Goal: Contribute content: Add original content to the website for others to see

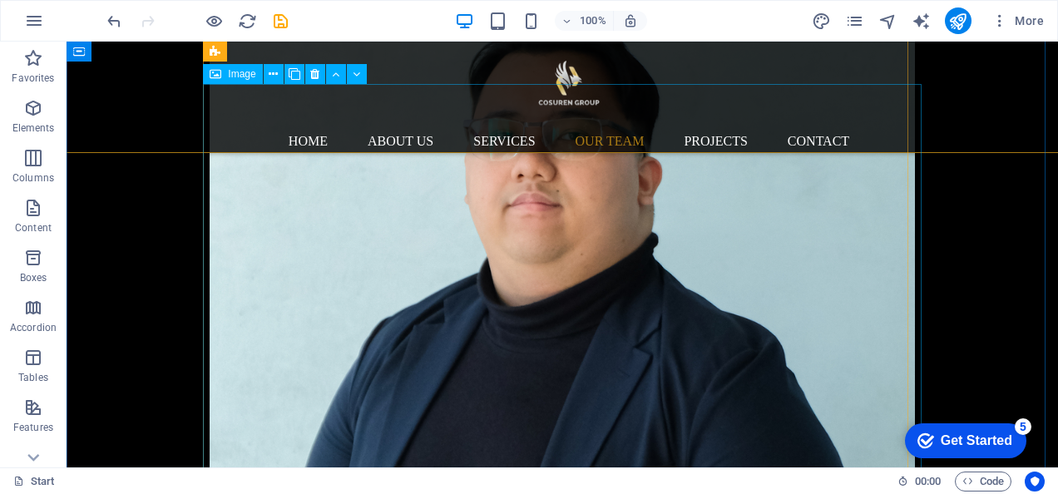
scroll to position [6854, 0]
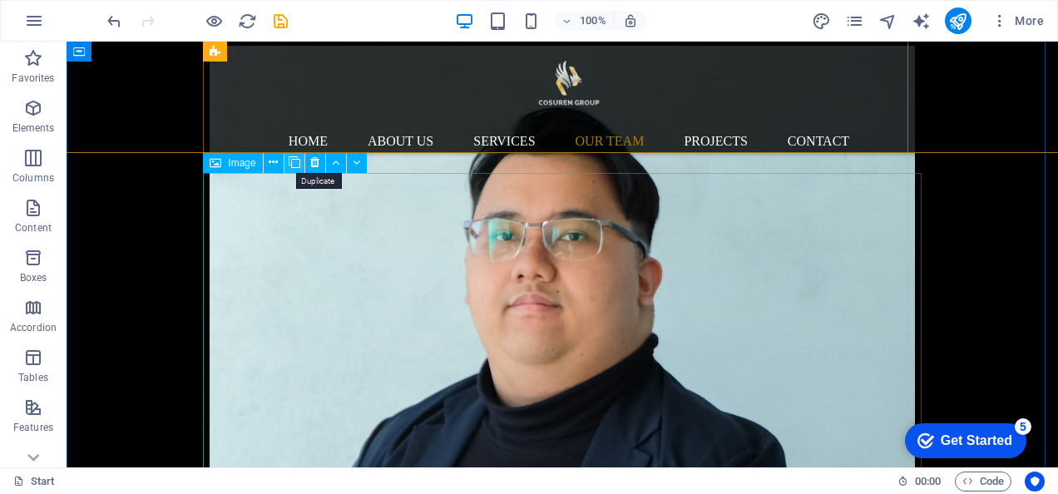
click at [292, 170] on icon at bounding box center [295, 162] width 12 height 17
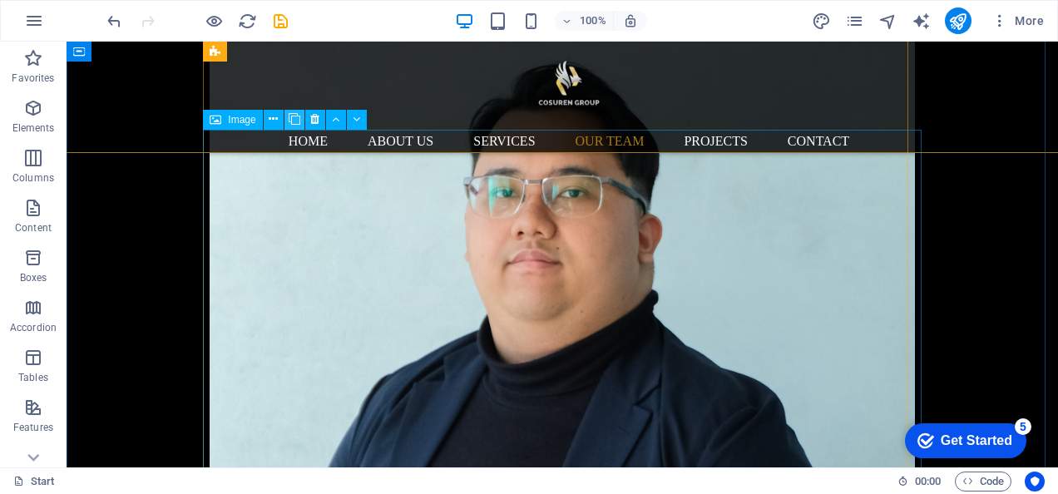
scroll to position [6895, 0]
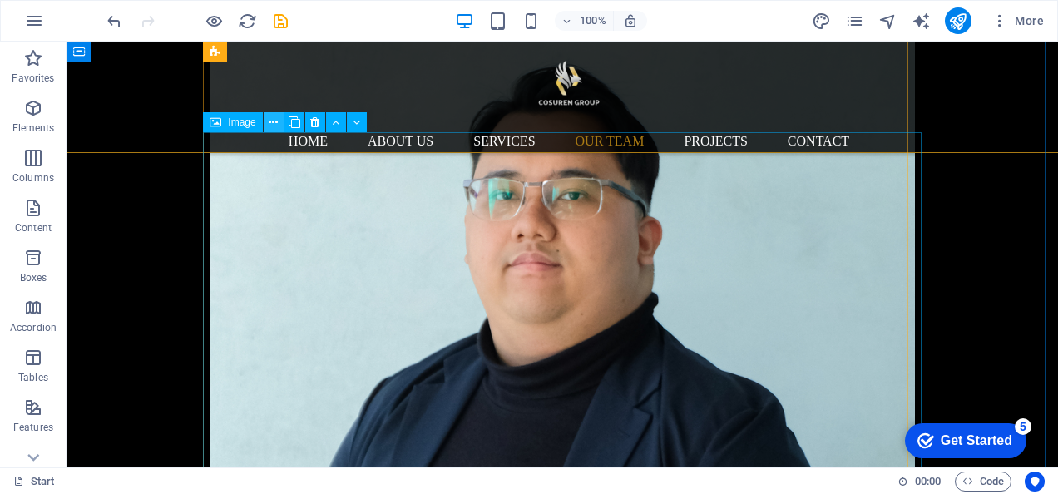
click at [275, 121] on icon at bounding box center [273, 122] width 9 height 17
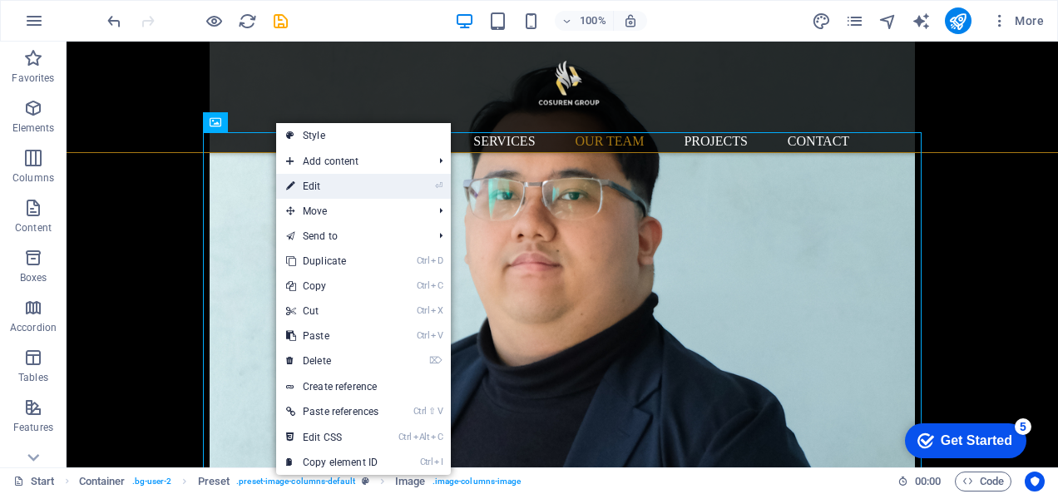
click at [301, 184] on link "⏎ Edit" at bounding box center [332, 186] width 112 height 25
select select "%"
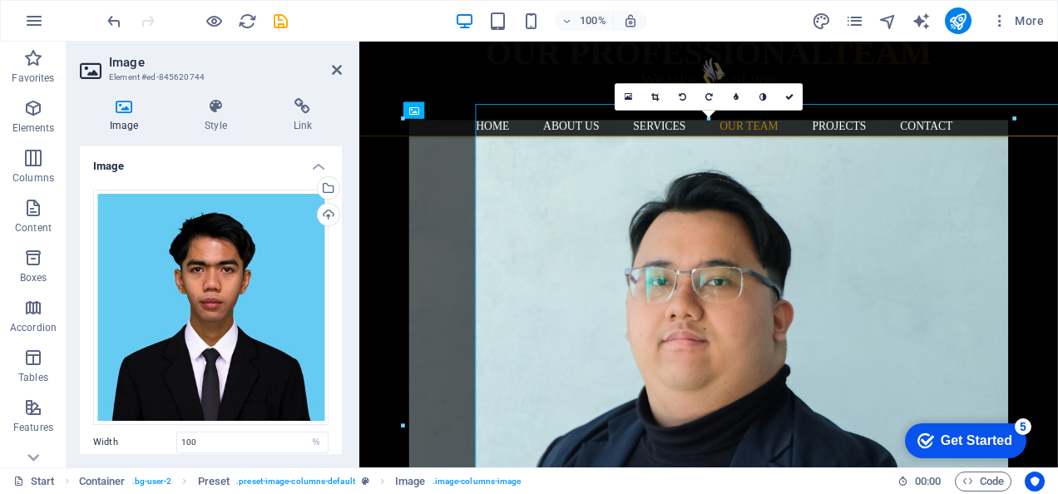
scroll to position [6912, 0]
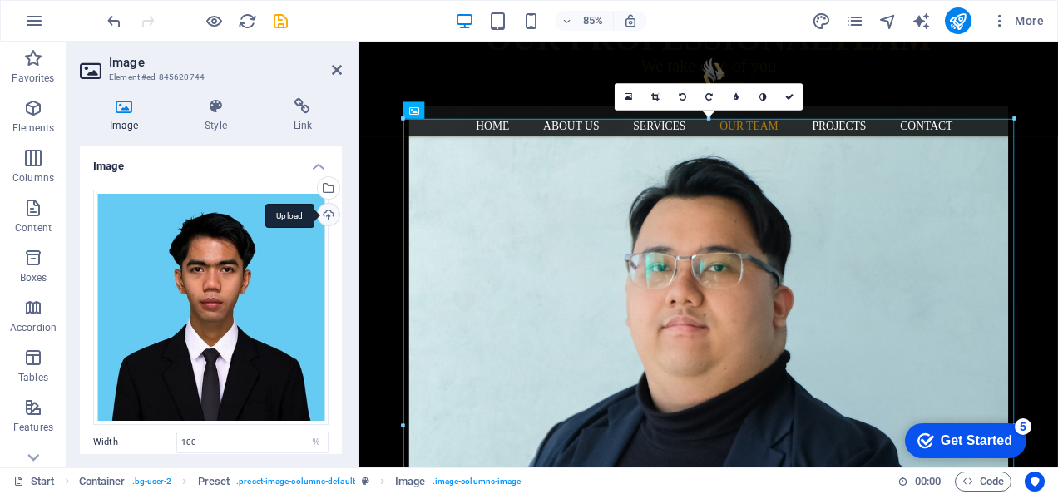
click at [324, 208] on div "Upload" at bounding box center [326, 216] width 25 height 25
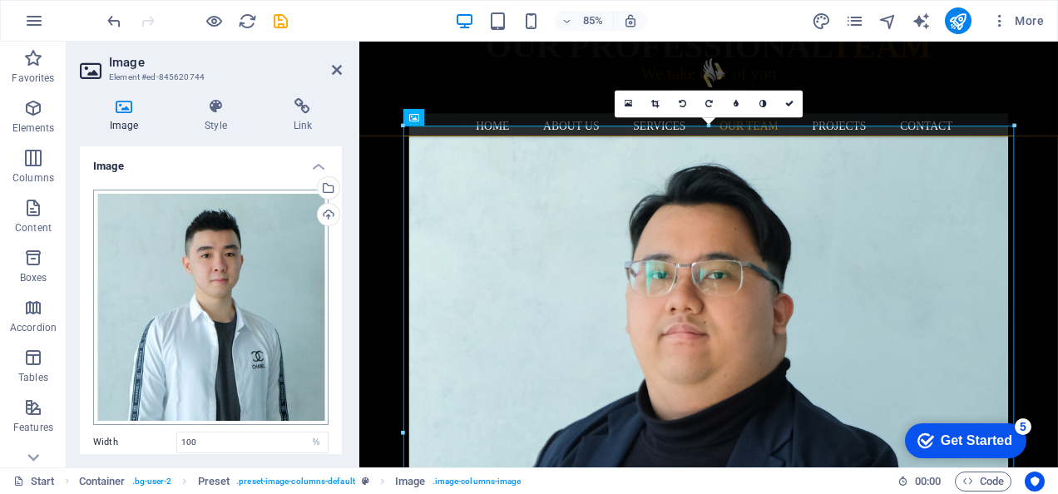
scroll to position [364, 0]
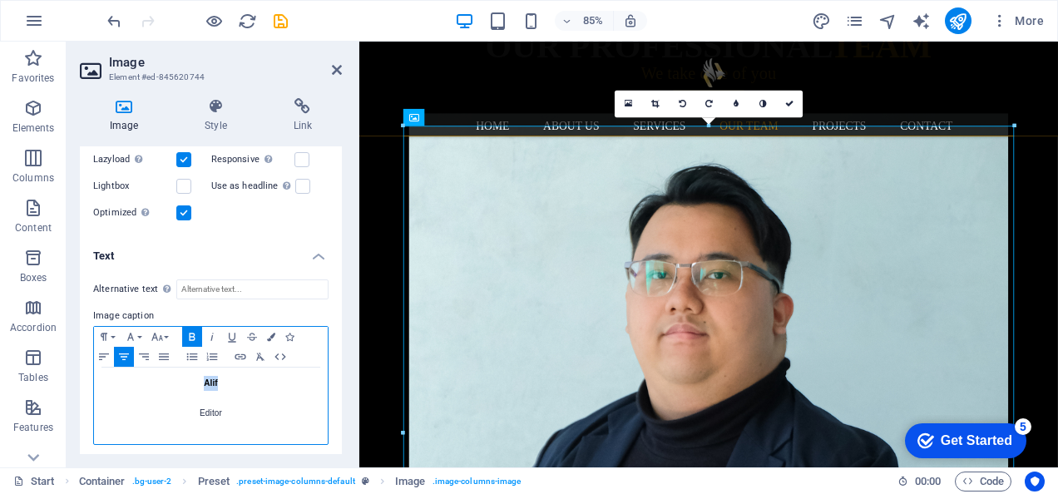
drag, startPoint x: 230, startPoint y: 375, endPoint x: 198, endPoint y: 375, distance: 32.4
click at [198, 376] on p "Alif" at bounding box center [210, 383] width 217 height 15
drag, startPoint x: 220, startPoint y: 408, endPoint x: 189, endPoint y: 413, distance: 32.0
click at [189, 413] on p "Editor" at bounding box center [210, 406] width 217 height 30
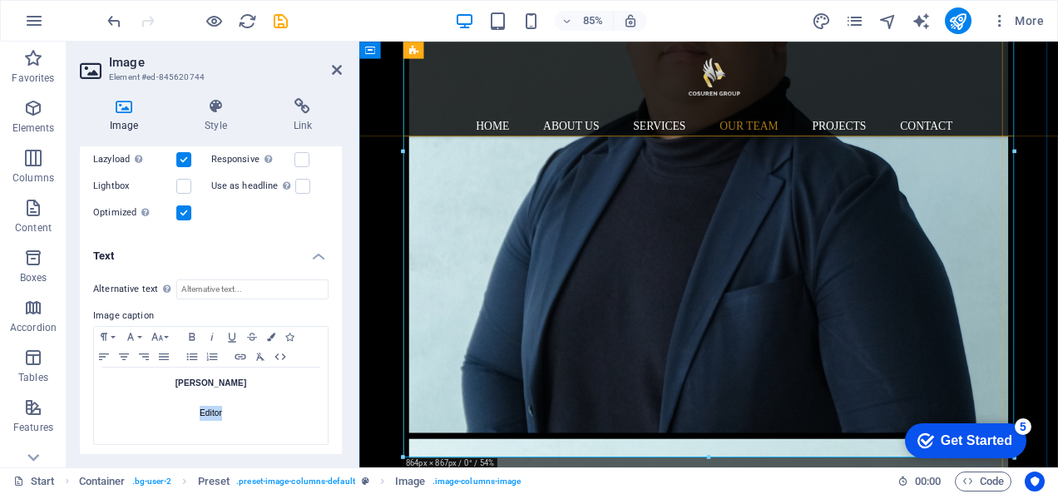
scroll to position [7278, 0]
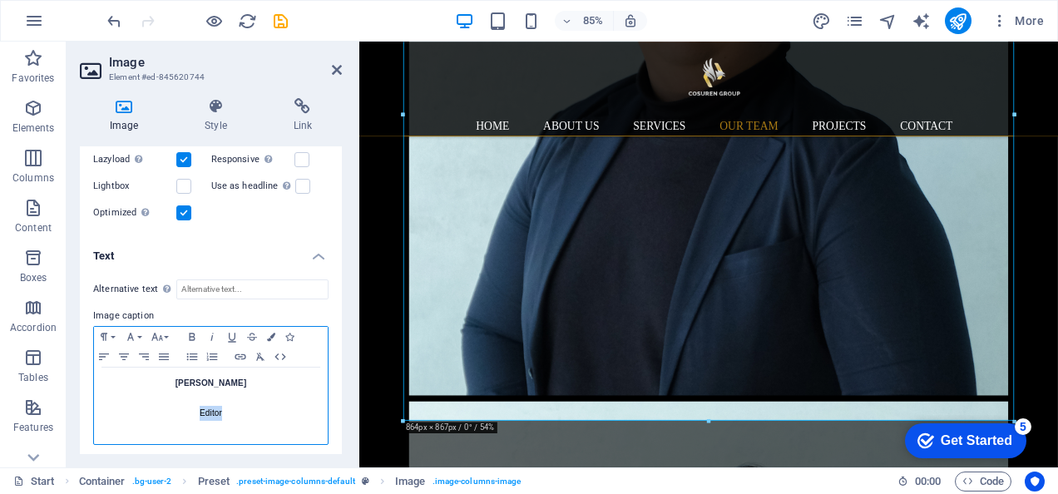
click at [238, 402] on p "Editor" at bounding box center [210, 406] width 217 height 30
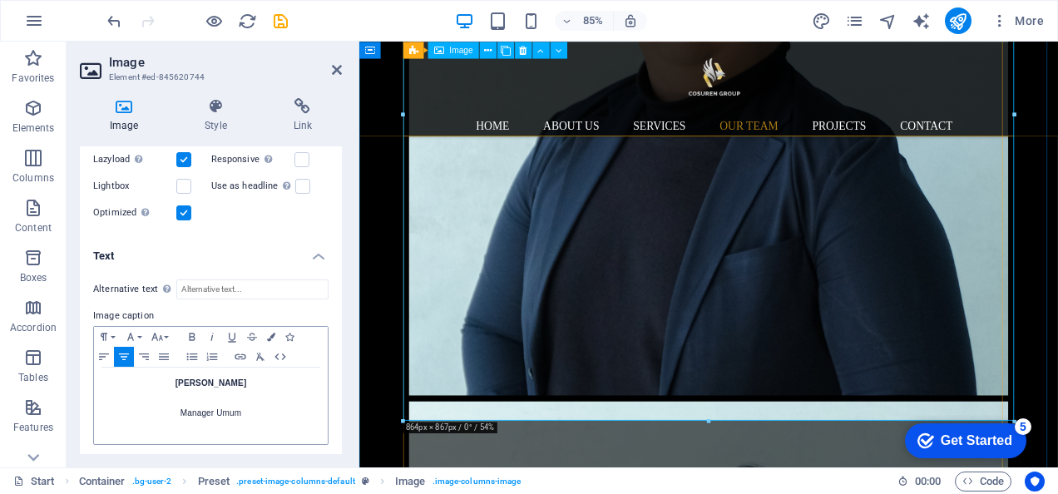
scroll to position [7412, 0]
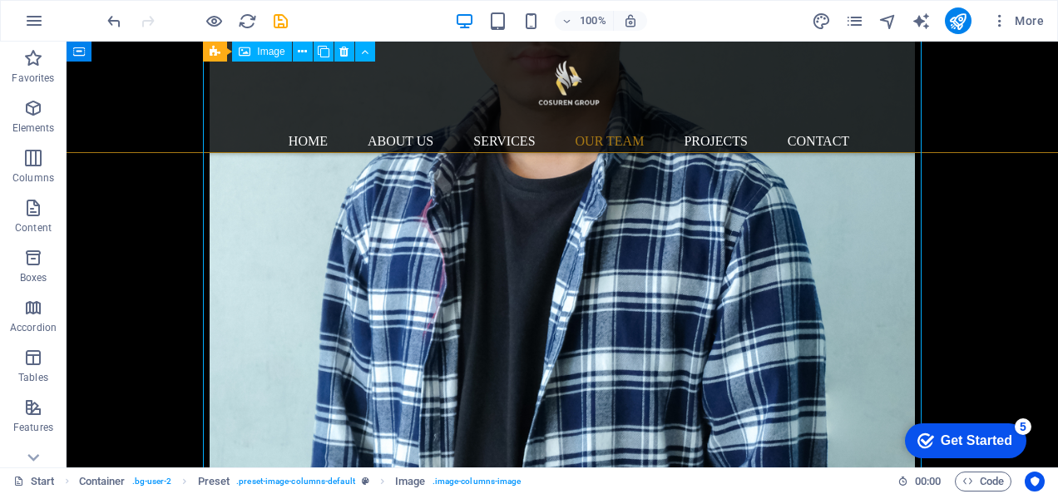
drag, startPoint x: 301, startPoint y: 473, endPoint x: 564, endPoint y: 265, distance: 335.2
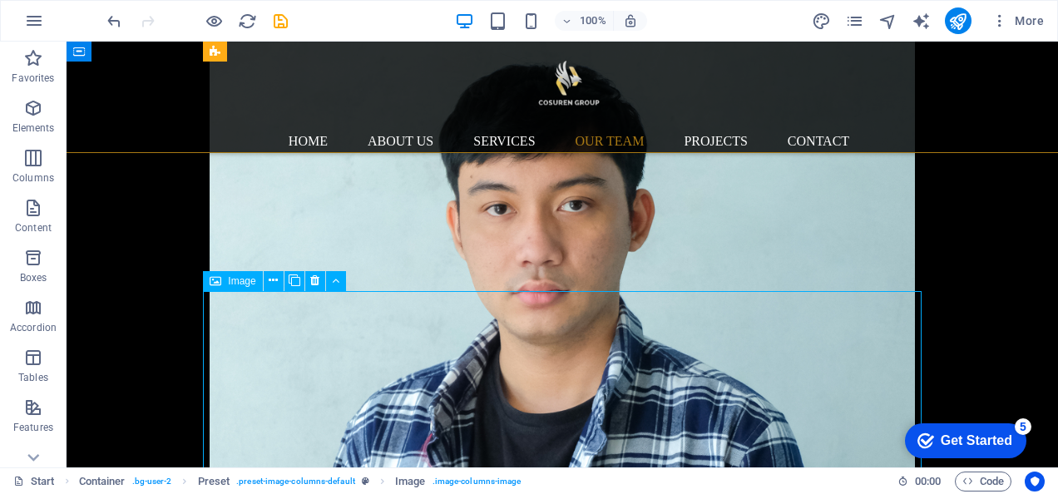
scroll to position [10407, 0]
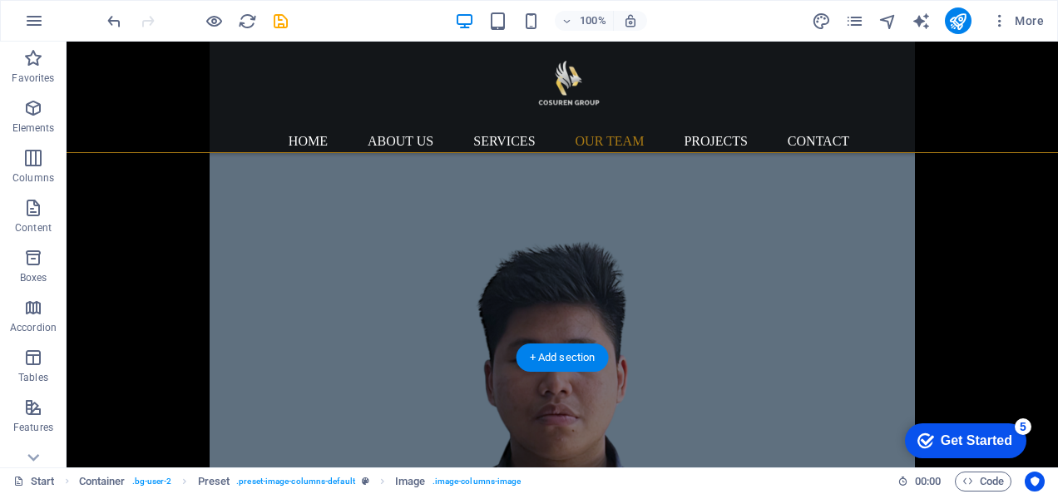
drag, startPoint x: 558, startPoint y: 364, endPoint x: 557, endPoint y: 236, distance: 127.3
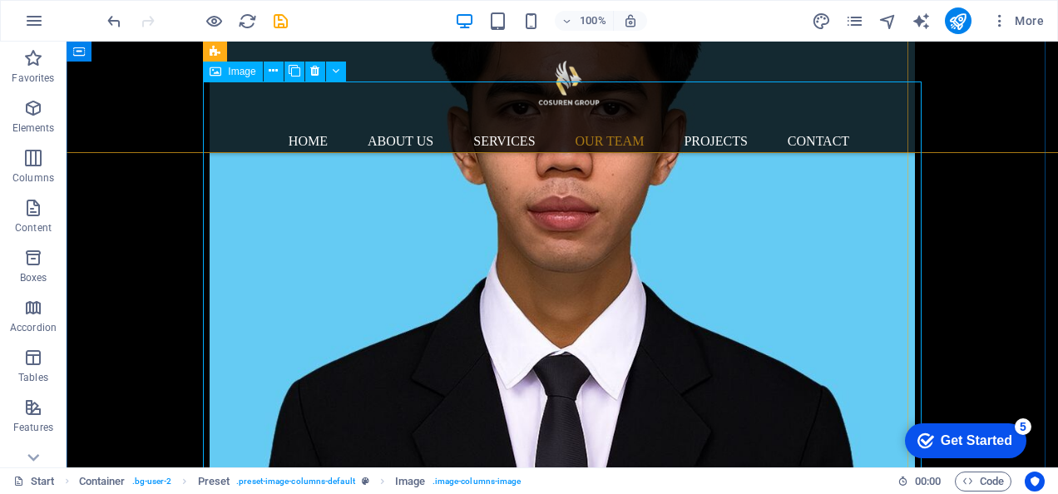
scroll to position [9804, 0]
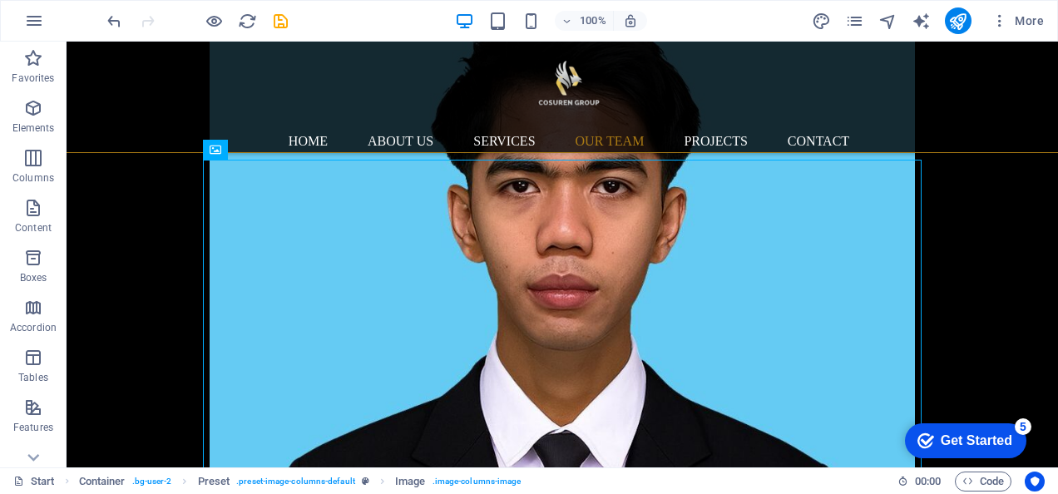
drag, startPoint x: 569, startPoint y: 316, endPoint x: 556, endPoint y: 146, distance: 170.2
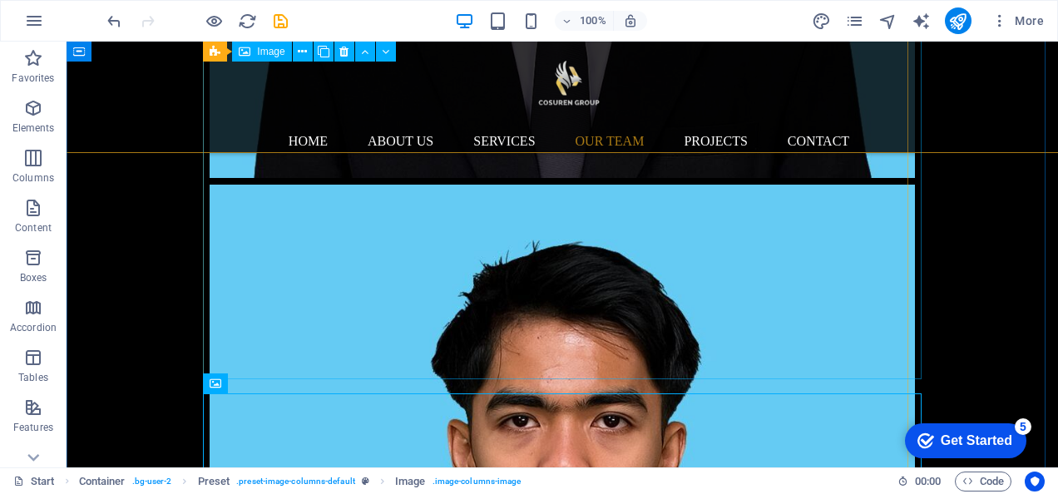
scroll to position [9569, 0]
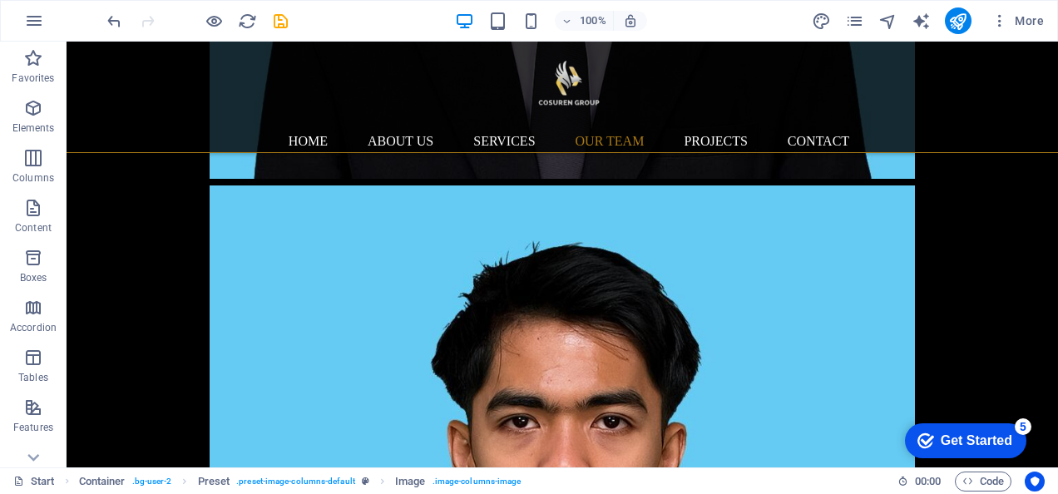
drag, startPoint x: 556, startPoint y: 430, endPoint x: 566, endPoint y: 323, distance: 107.8
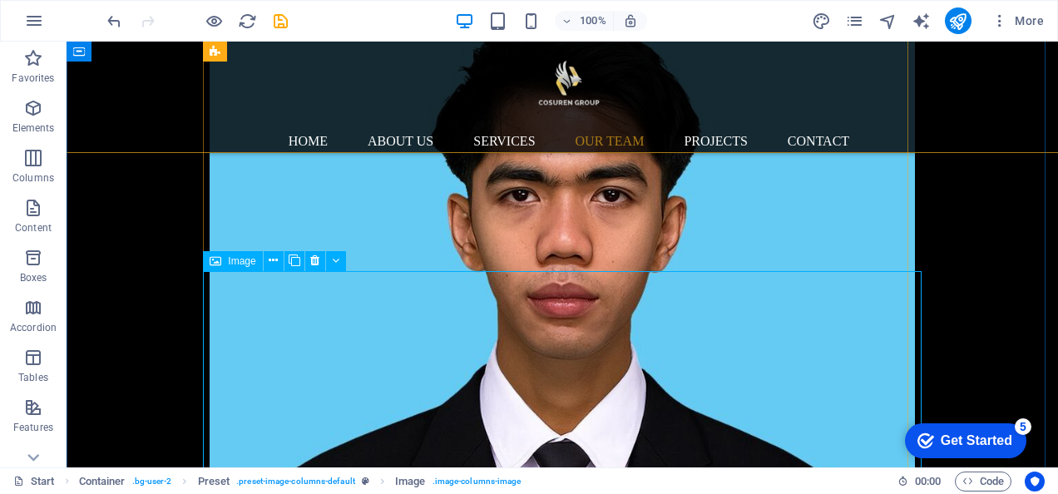
scroll to position [8932, 0]
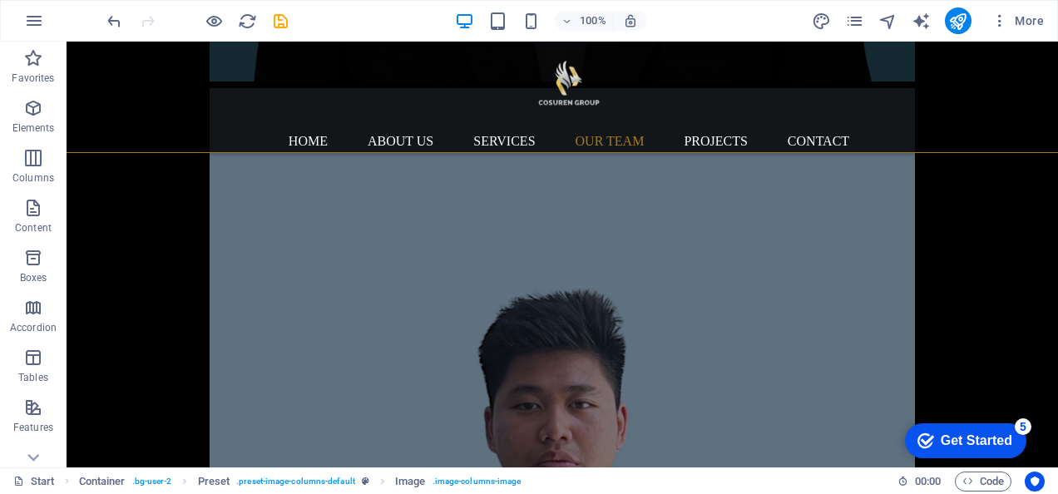
drag, startPoint x: 566, startPoint y: 381, endPoint x: 560, endPoint y: 256, distance: 124.9
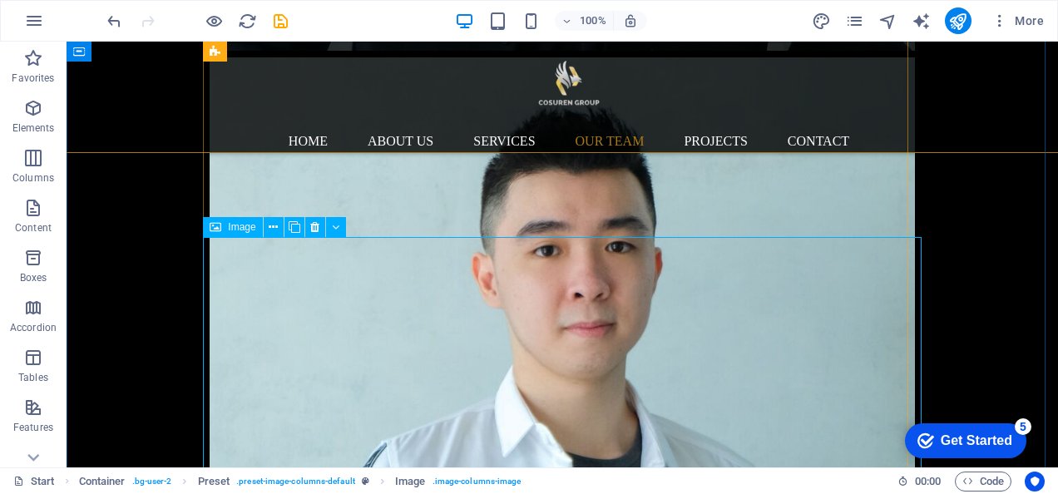
scroll to position [8268, 0]
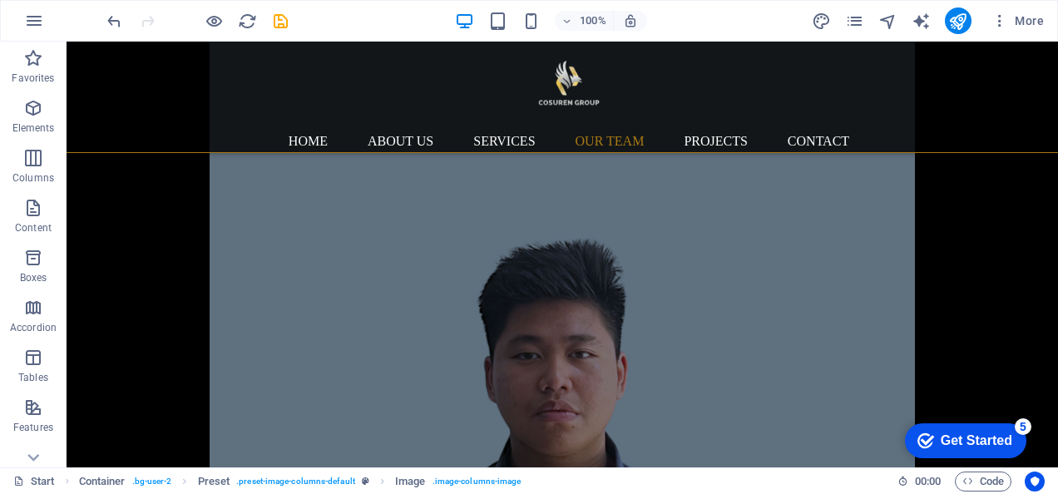
drag, startPoint x: 566, startPoint y: 313, endPoint x: 562, endPoint y: 191, distance: 122.4
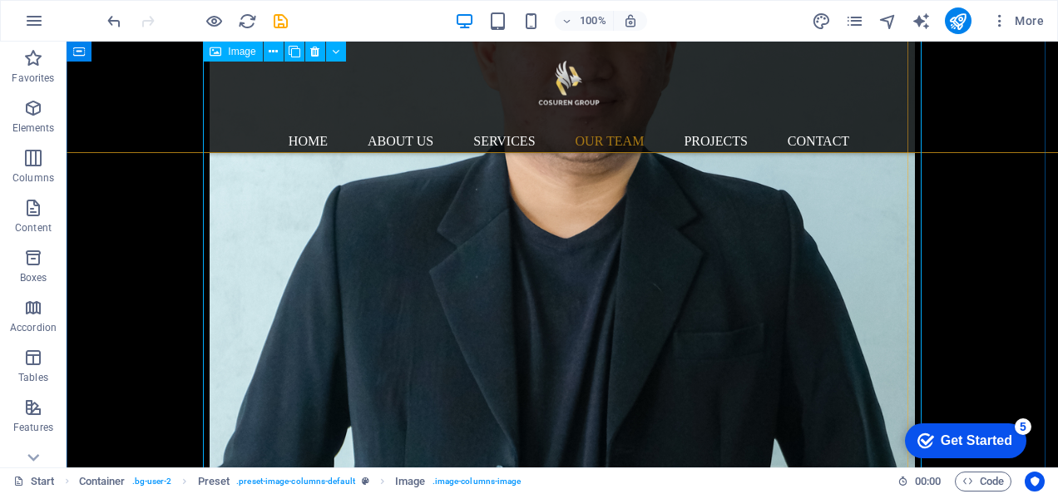
scroll to position [7826, 0]
select select "%"
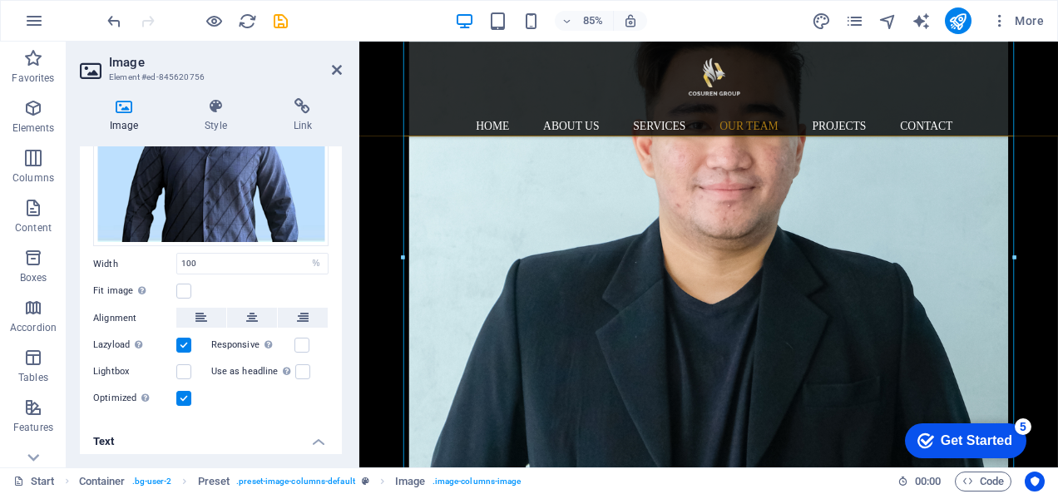
scroll to position [454, 0]
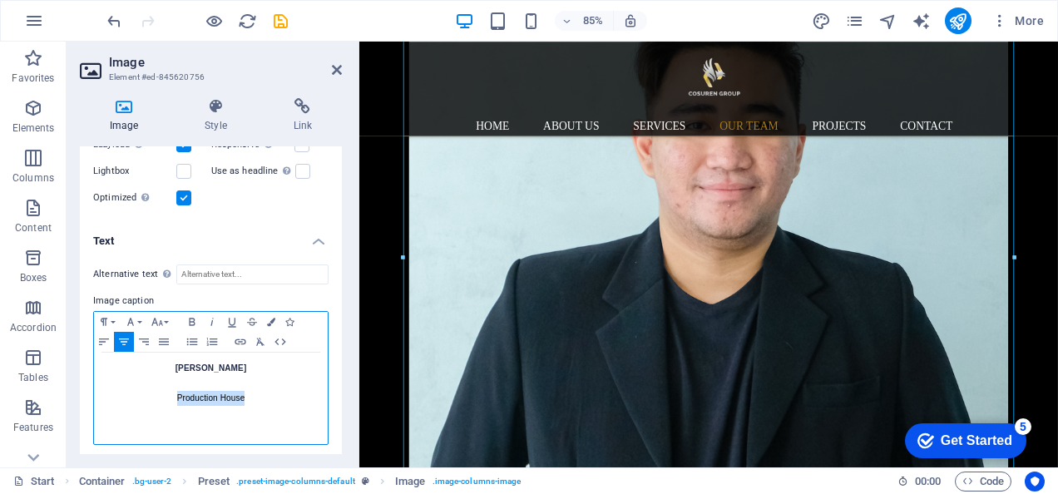
drag, startPoint x: 255, startPoint y: 398, endPoint x: 176, endPoint y: 394, distance: 80.0
click at [176, 394] on p "Production House" at bounding box center [210, 391] width 217 height 30
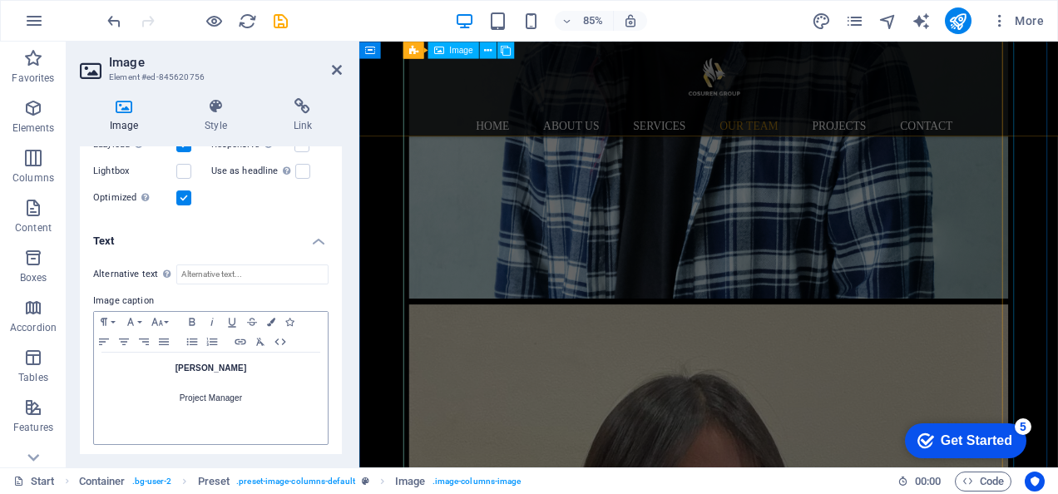
scroll to position [11674, 0]
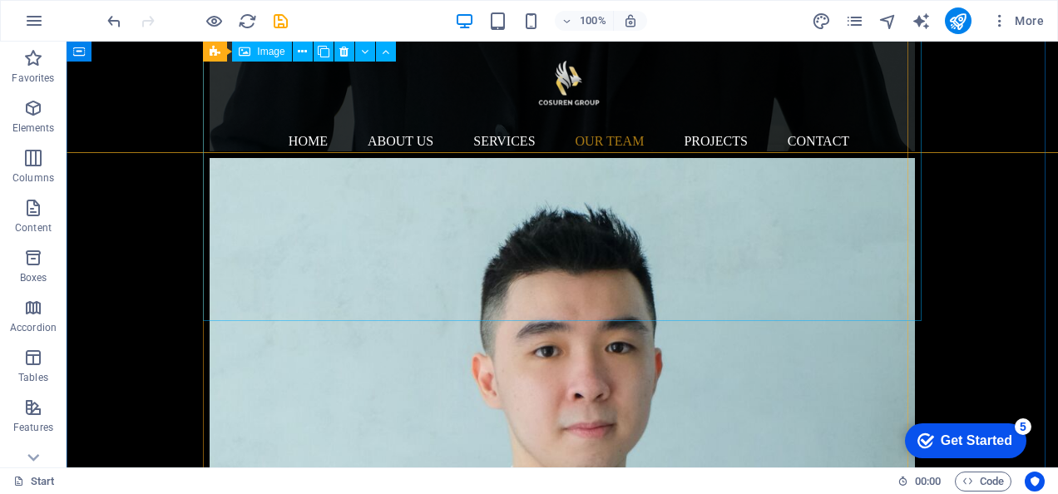
scroll to position [8160, 0]
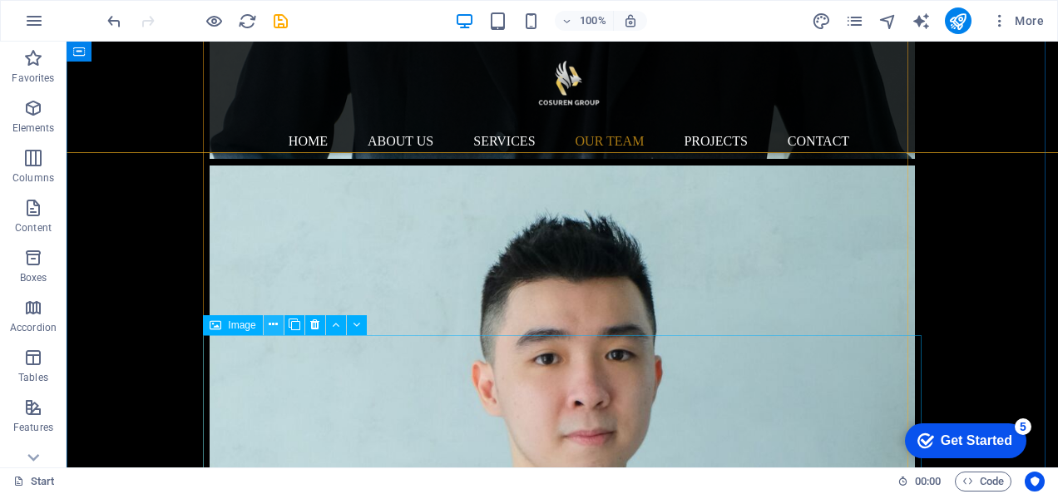
click at [270, 316] on icon at bounding box center [273, 324] width 9 height 17
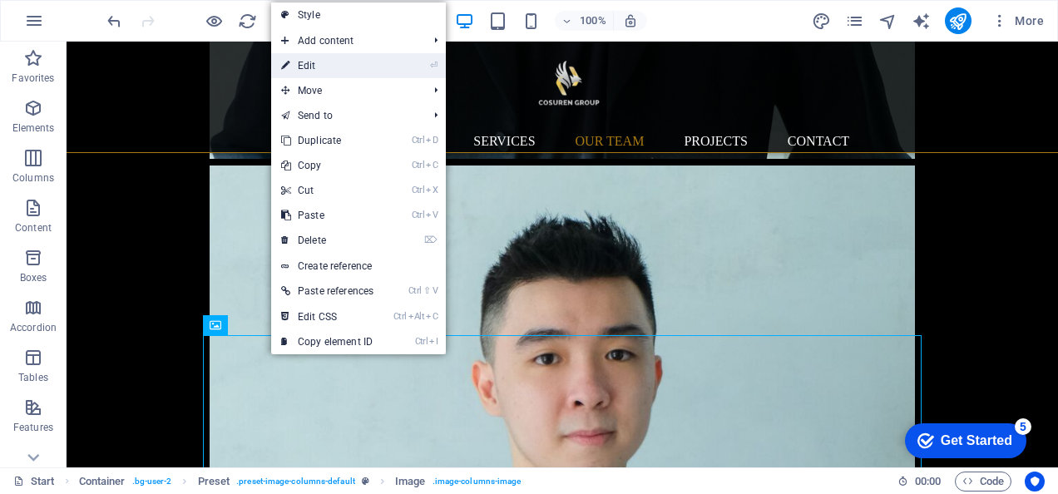
click at [313, 68] on link "⏎ Edit" at bounding box center [327, 65] width 112 height 25
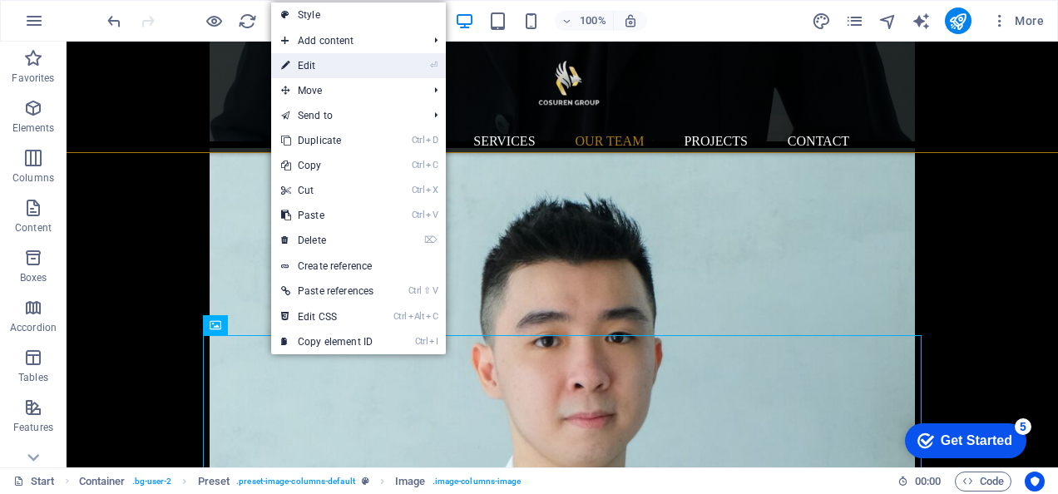
select select "%"
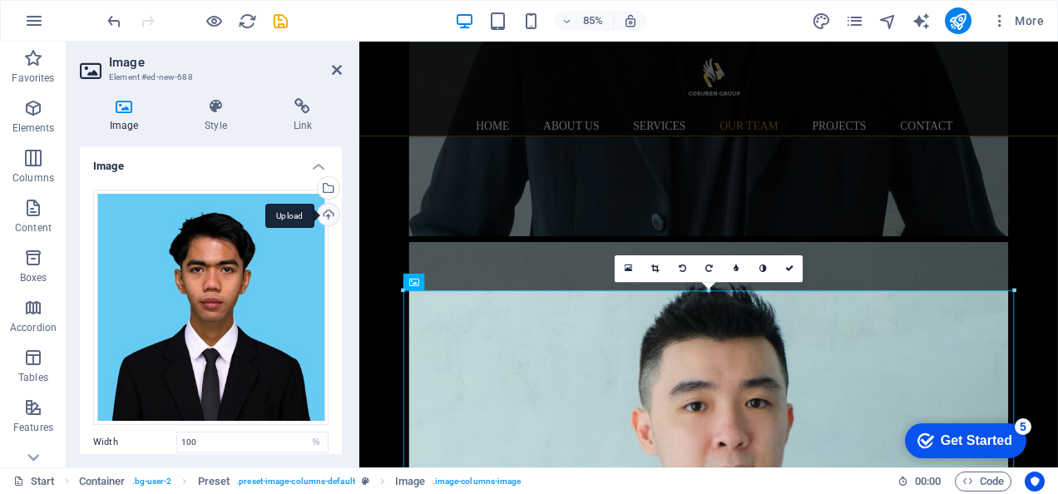
click at [318, 211] on div "Upload" at bounding box center [326, 216] width 25 height 25
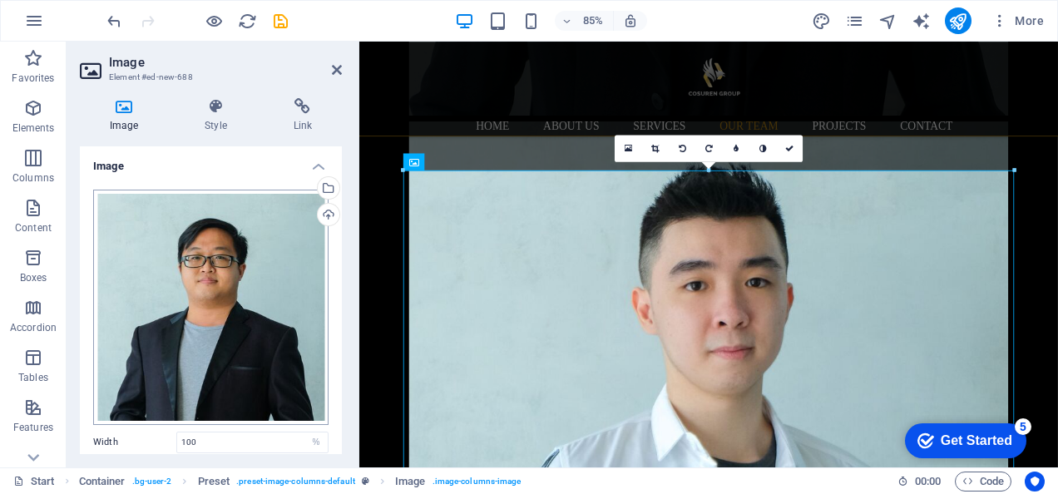
scroll to position [182, 0]
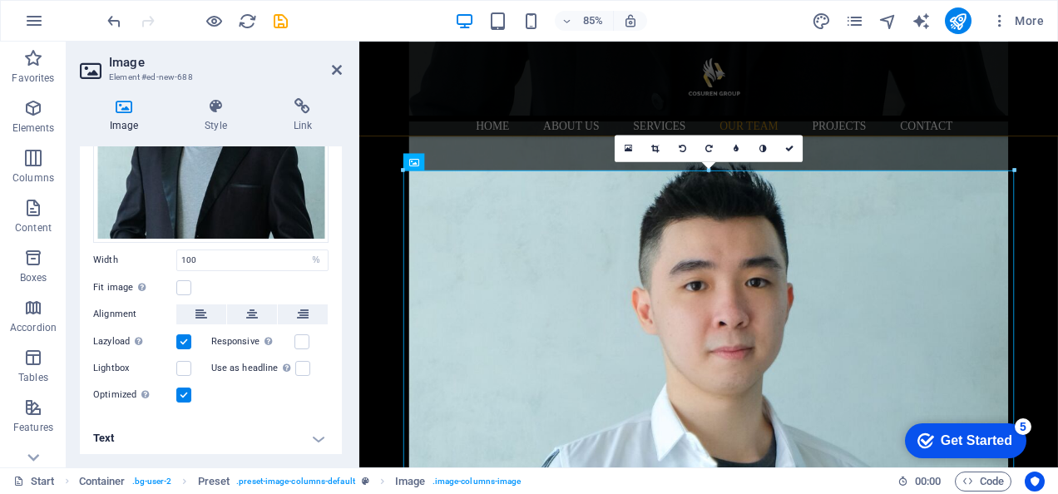
click at [306, 424] on h4 "Text" at bounding box center [211, 438] width 262 height 40
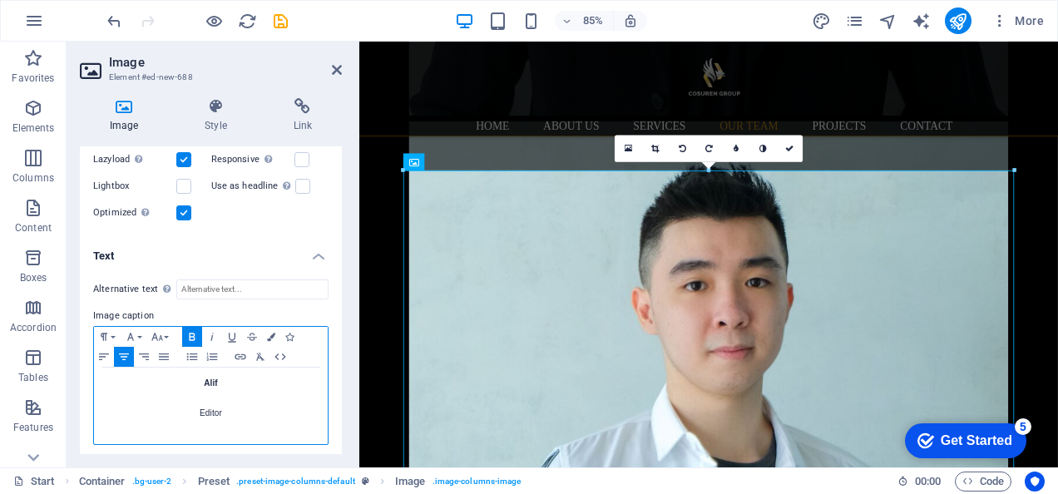
click at [271, 384] on p "Alif" at bounding box center [210, 383] width 217 height 15
click at [233, 402] on p "Editor" at bounding box center [210, 406] width 217 height 30
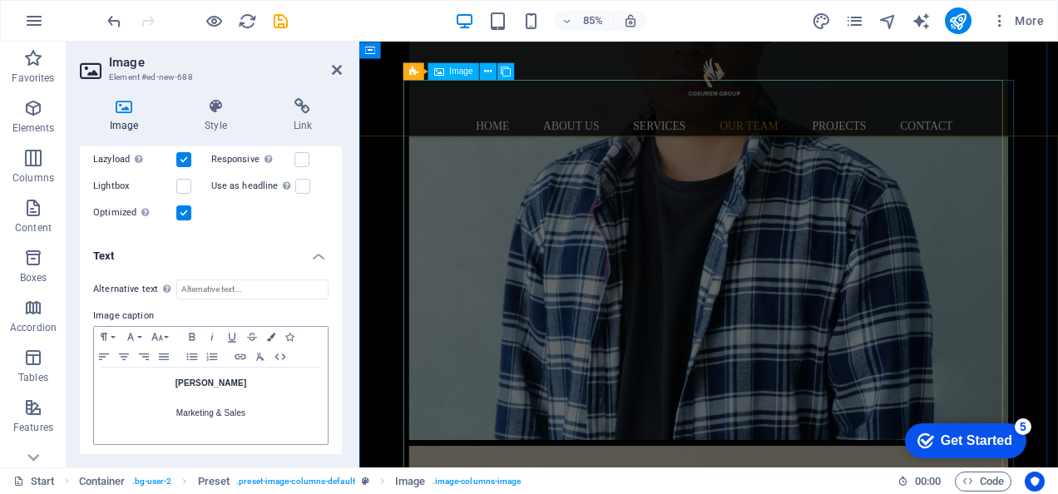
scroll to position [11565, 0]
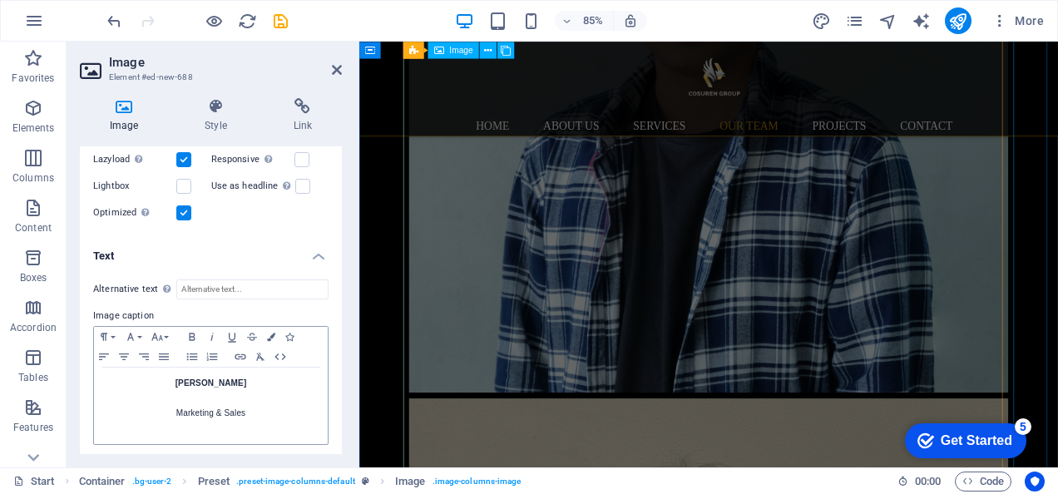
select select "%"
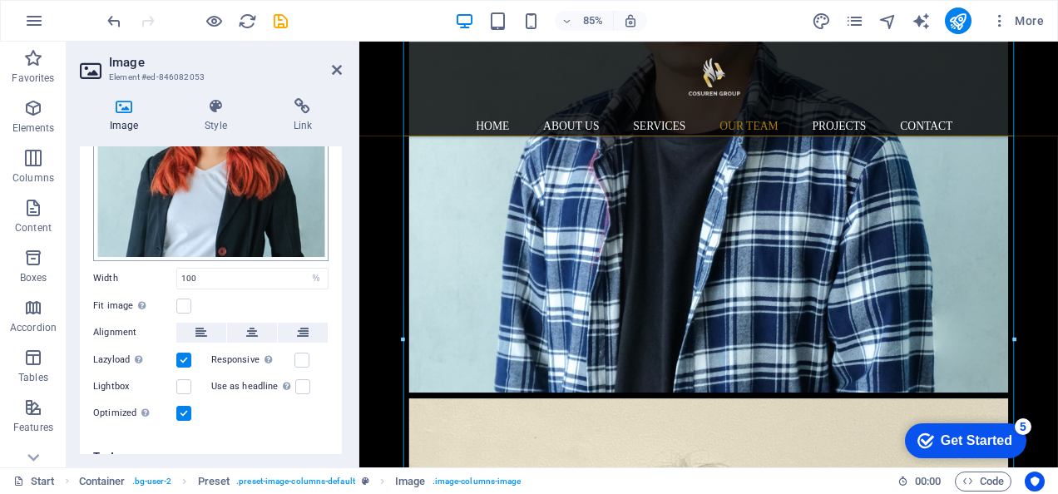
scroll to position [182, 0]
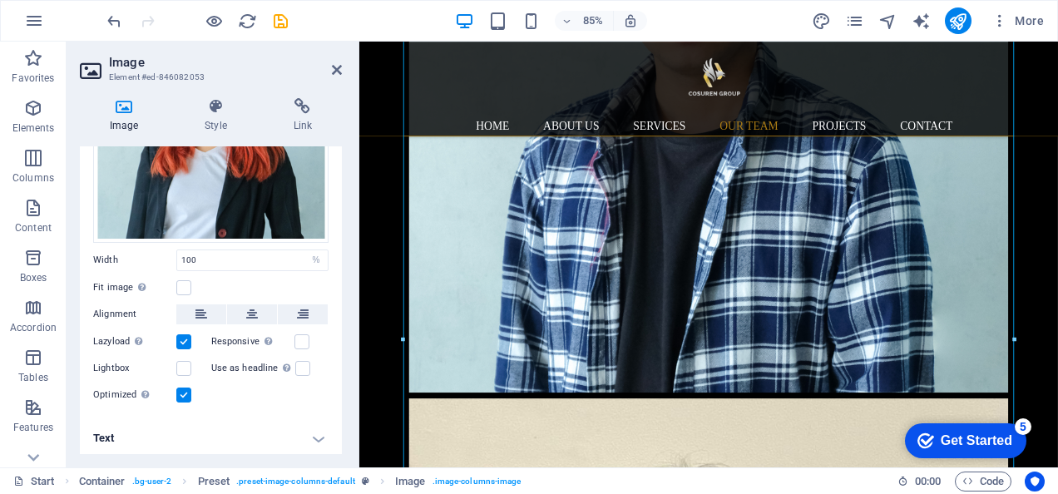
click at [260, 429] on h4 "Text" at bounding box center [211, 438] width 262 height 40
click at [260, 429] on h4 "Text" at bounding box center [211, 433] width 262 height 30
click at [245, 421] on h4 "Text" at bounding box center [211, 438] width 262 height 40
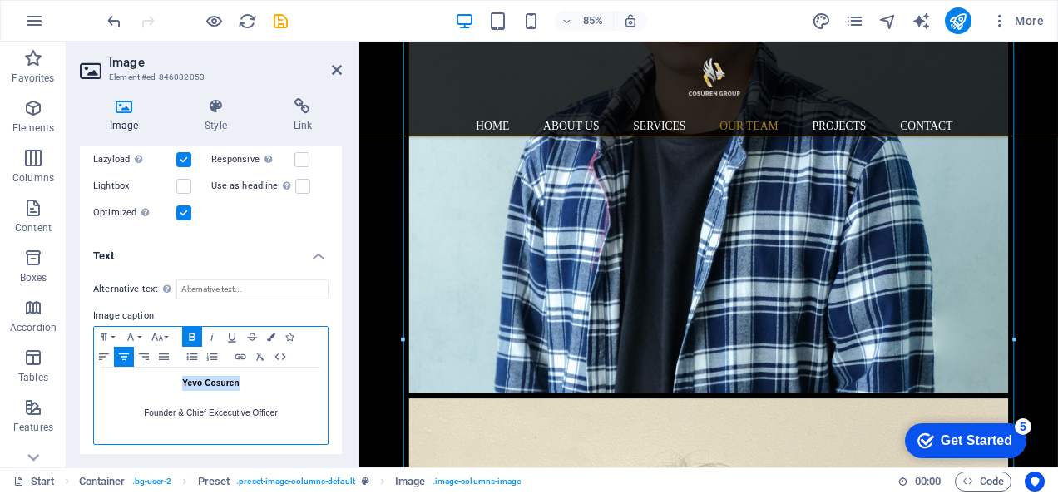
drag, startPoint x: 240, startPoint y: 382, endPoint x: 181, endPoint y: 379, distance: 58.3
click at [181, 379] on p "Yevo Cosuren" at bounding box center [210, 383] width 217 height 15
drag, startPoint x: 284, startPoint y: 407, endPoint x: 143, endPoint y: 409, distance: 140.6
click at [143, 409] on p "Founder & Chief Excecutive Officer" at bounding box center [210, 406] width 217 height 30
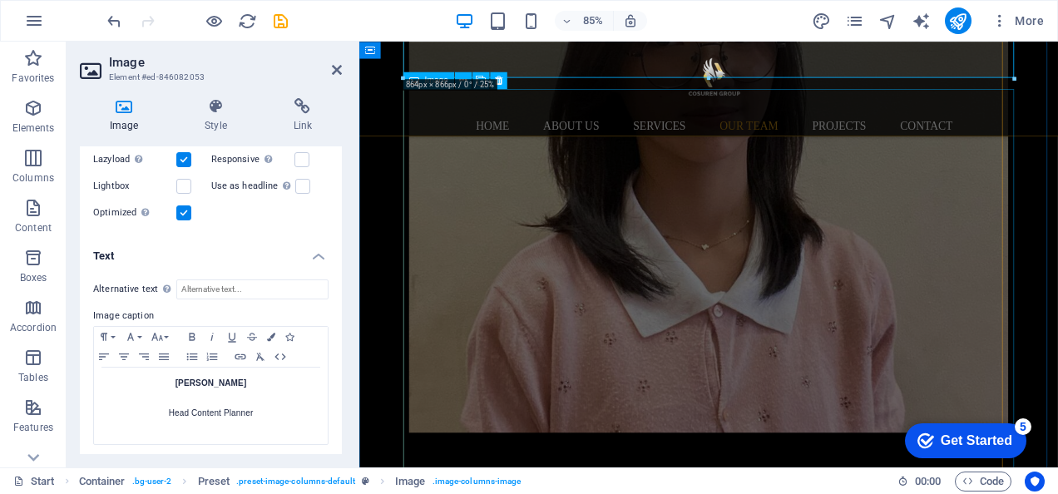
scroll to position [12237, 0]
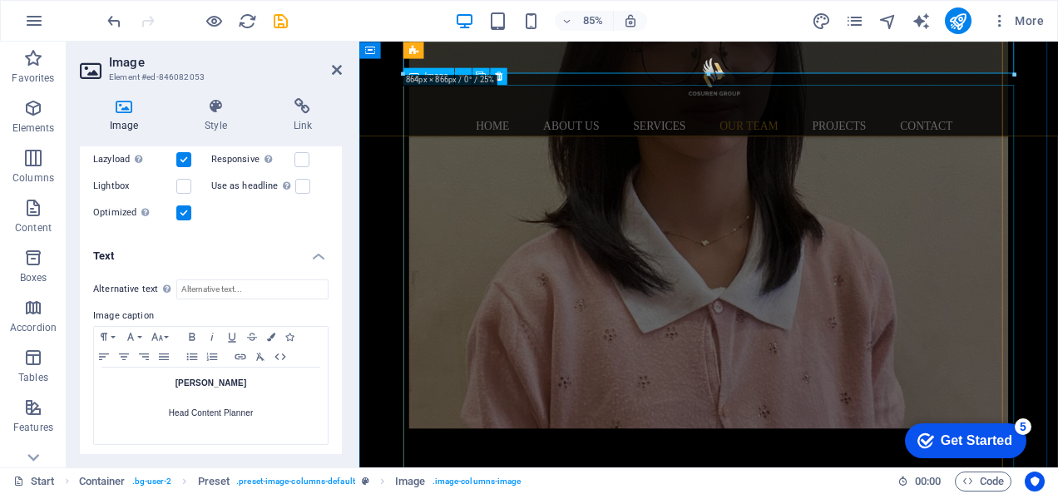
select select "%"
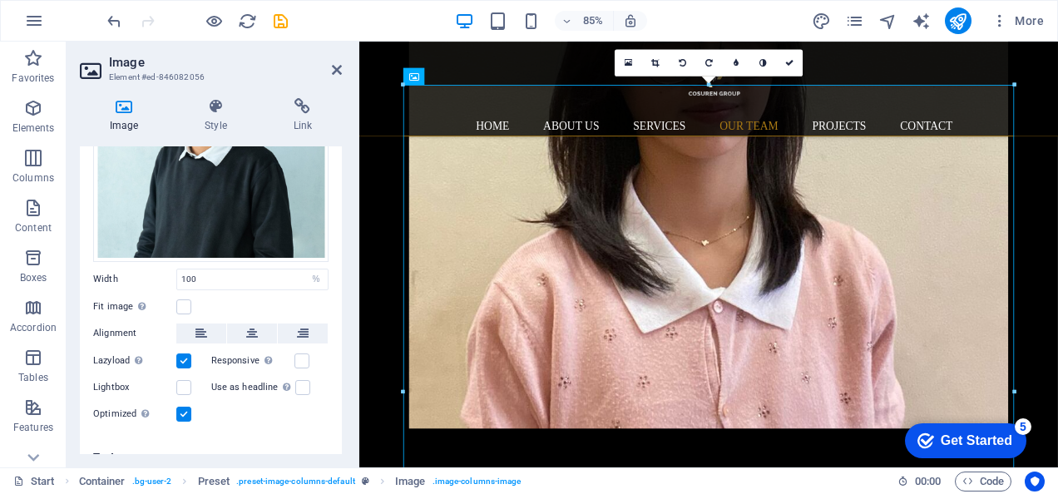
scroll to position [182, 0]
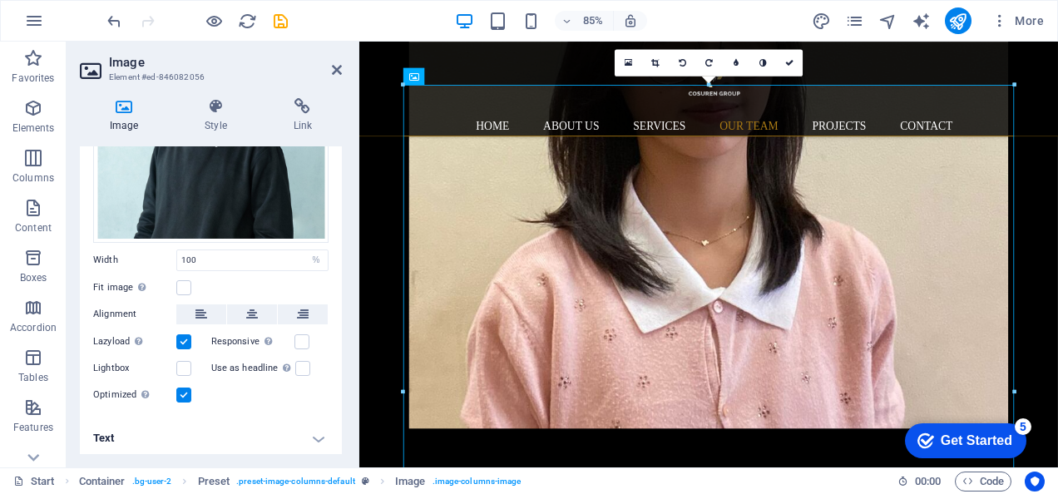
click at [254, 428] on h4 "Text" at bounding box center [211, 438] width 262 height 40
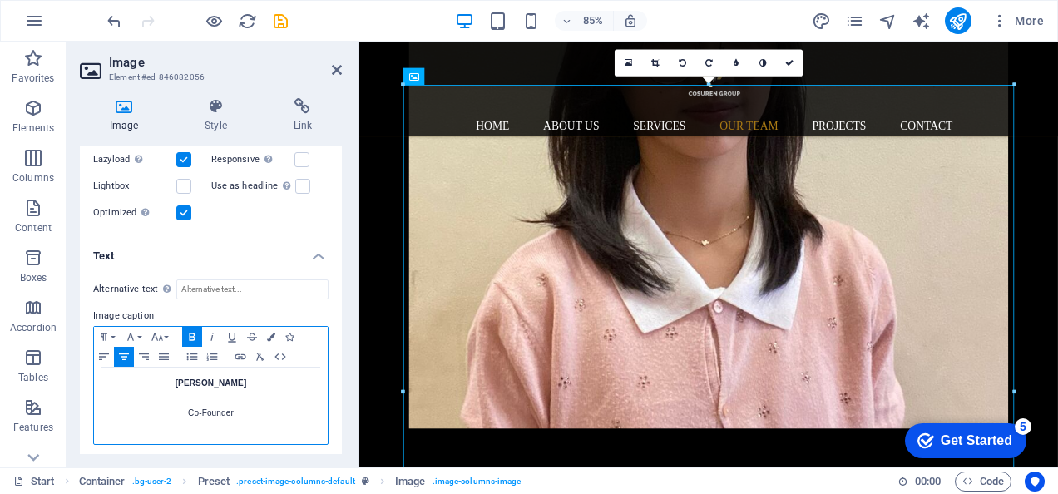
drag, startPoint x: 259, startPoint y: 375, endPoint x: 161, endPoint y: 375, distance: 97.3
click at [161, 376] on p "[PERSON_NAME]" at bounding box center [210, 383] width 217 height 15
drag, startPoint x: 239, startPoint y: 413, endPoint x: 174, endPoint y: 416, distance: 64.9
click at [174, 416] on div "[PERSON_NAME] Co-Founder" at bounding box center [211, 406] width 234 height 77
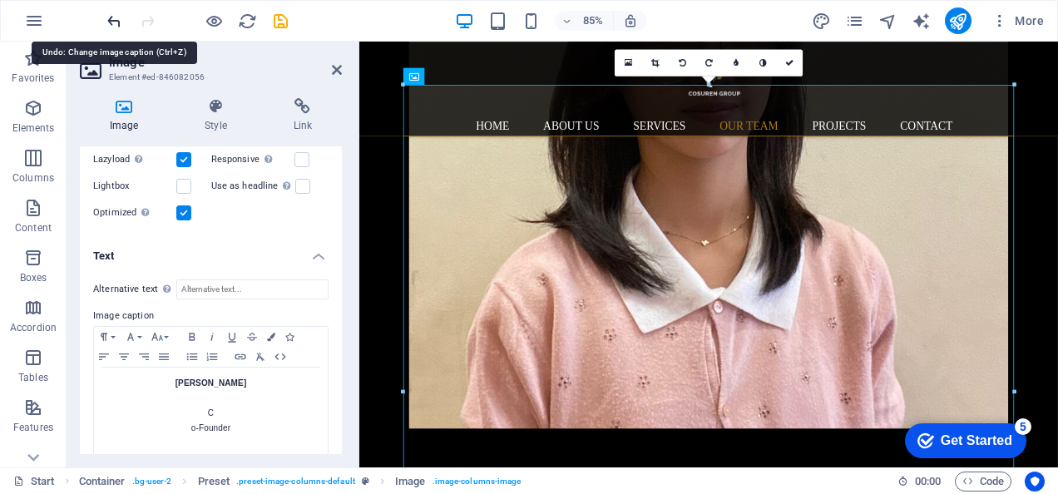
click at [114, 29] on icon "undo" at bounding box center [114, 21] width 19 height 19
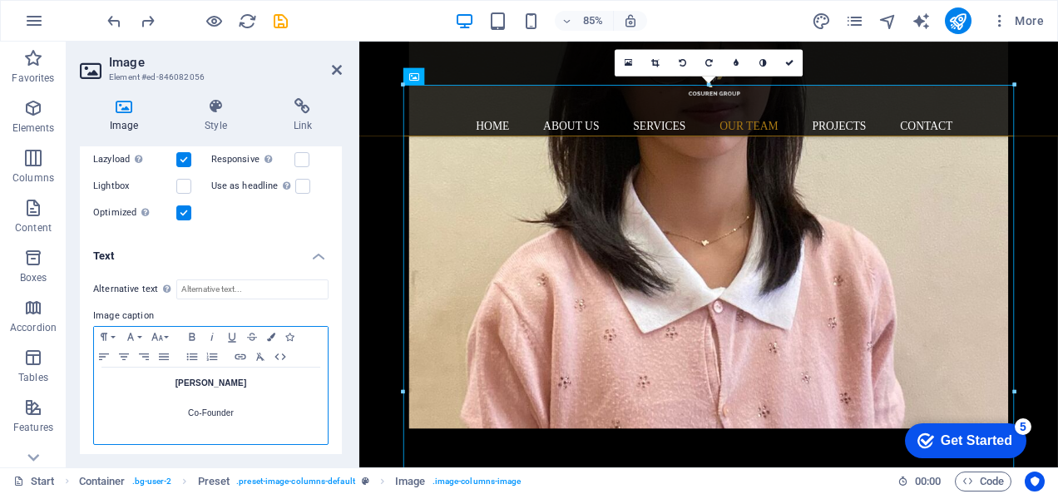
click at [239, 399] on p "Co-Founder" at bounding box center [210, 406] width 217 height 30
click at [232, 408] on p "Co-Founder" at bounding box center [210, 406] width 217 height 30
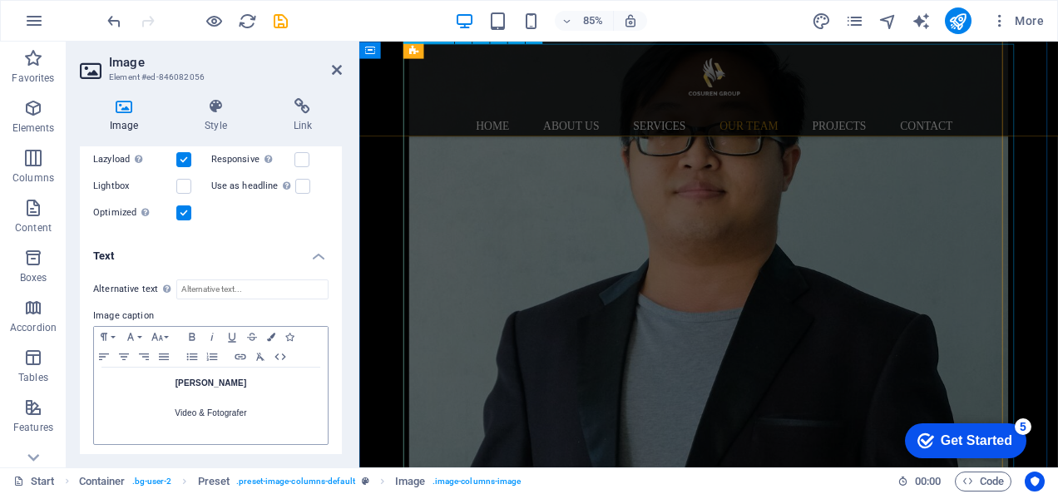
scroll to position [9937, 0]
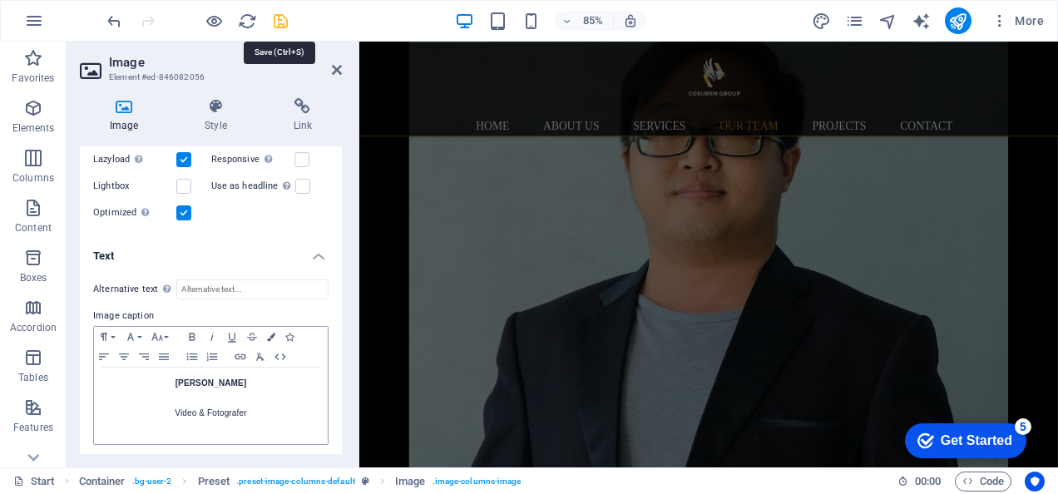
click at [283, 23] on icon "save" at bounding box center [280, 21] width 19 height 19
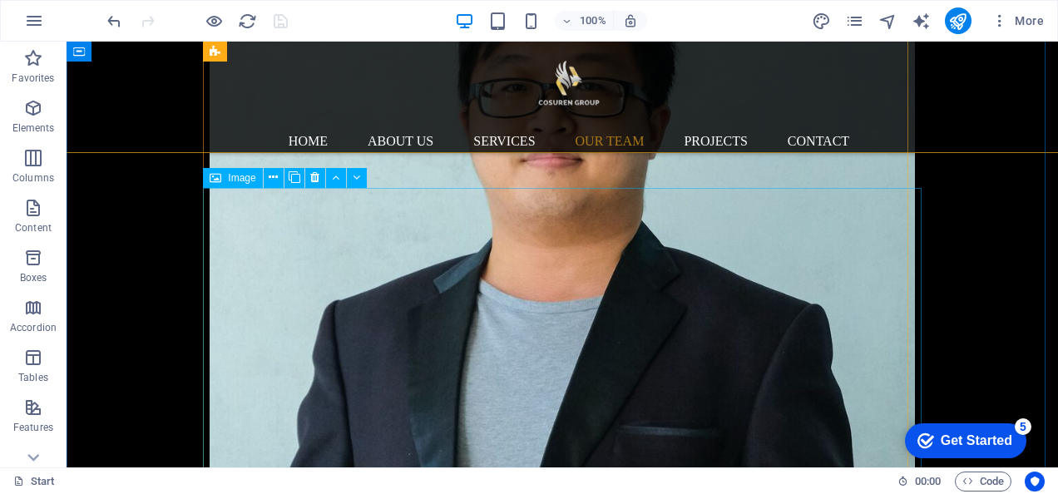
scroll to position [9643, 0]
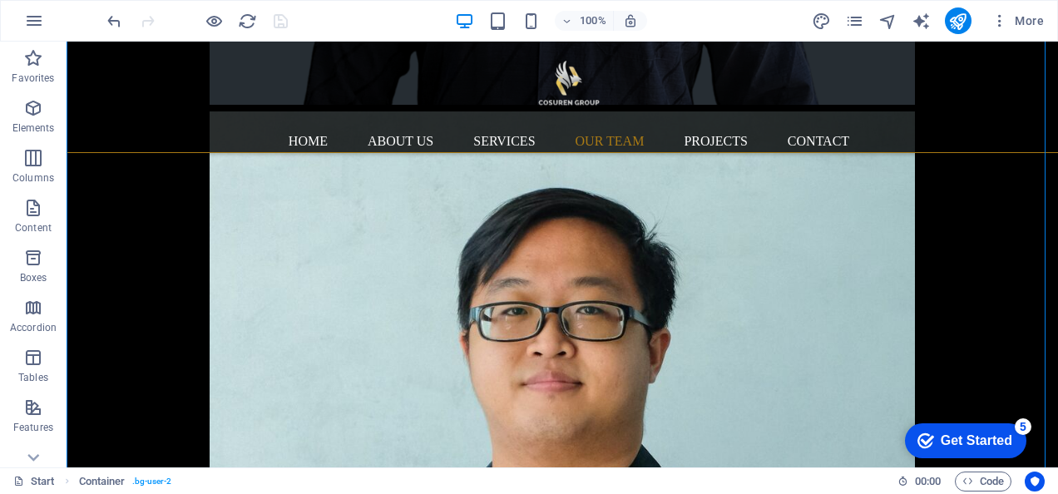
drag, startPoint x: 475, startPoint y: 378, endPoint x: 473, endPoint y: 216, distance: 161.4
click at [473, 216] on div "Yevo Cosuren Direktur Utama [PERSON_NAME] Direktur [PERSON_NAME] Umum [PERSON_N…" at bounding box center [562, 109] width 719 height 5718
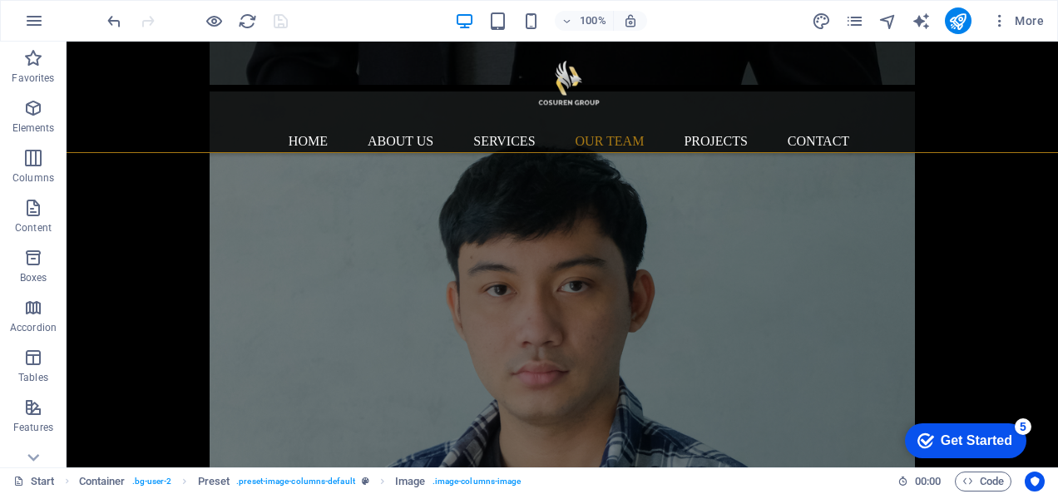
drag, startPoint x: 463, startPoint y: 346, endPoint x: 458, endPoint y: 215, distance: 131.5
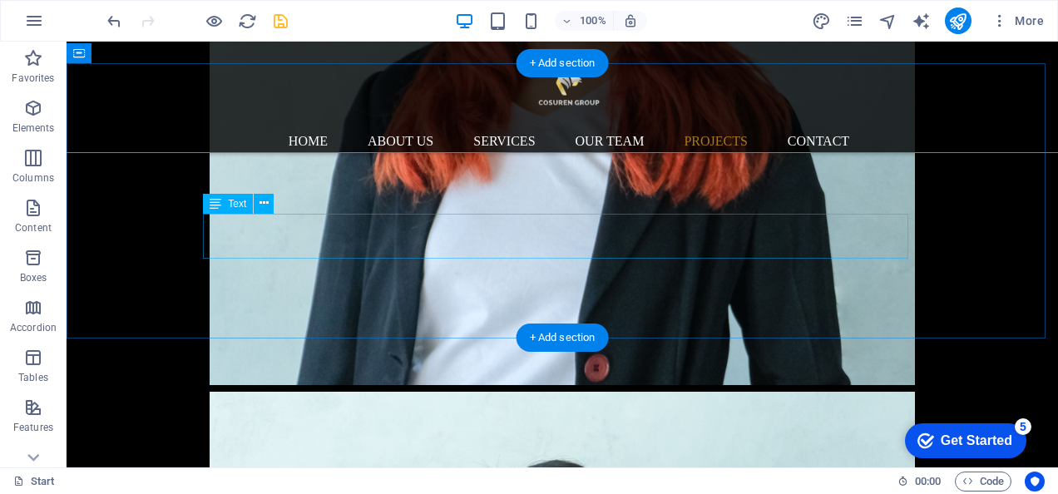
scroll to position [13090, 0]
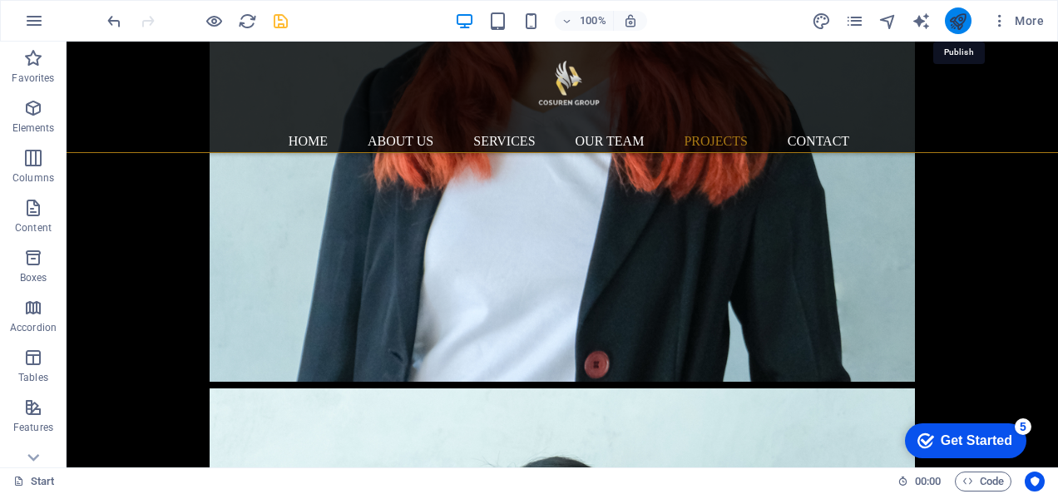
click at [963, 22] on icon "publish" at bounding box center [957, 21] width 19 height 19
